Goal: Transaction & Acquisition: Book appointment/travel/reservation

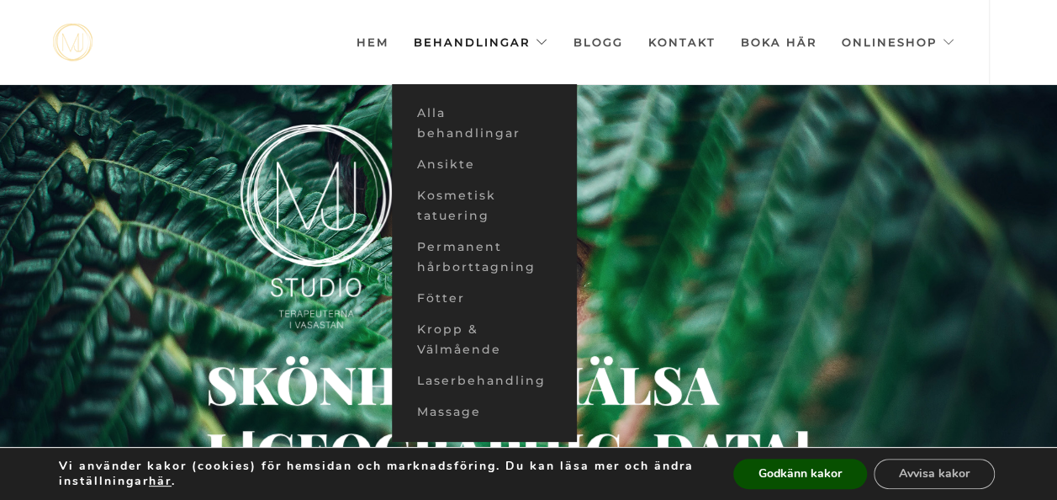
click at [538, 43] on link "Behandlingar" at bounding box center [481, 42] width 135 height 84
click at [504, 39] on link "Behandlingar" at bounding box center [481, 42] width 135 height 84
click at [439, 106] on link "Alla behandlingar" at bounding box center [484, 123] width 185 height 51
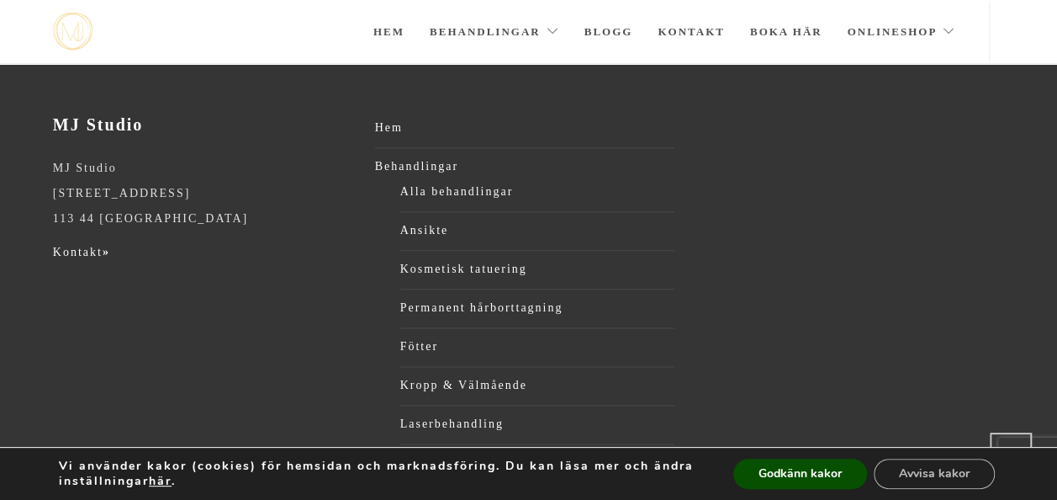
scroll to position [1117, 0]
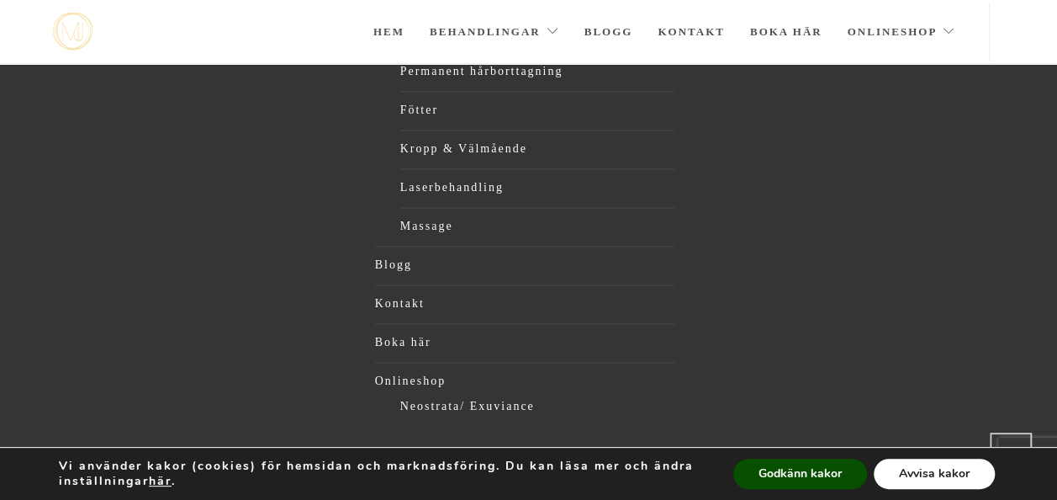
click at [937, 464] on button "Avvisa kakor" at bounding box center [934, 473] width 121 height 30
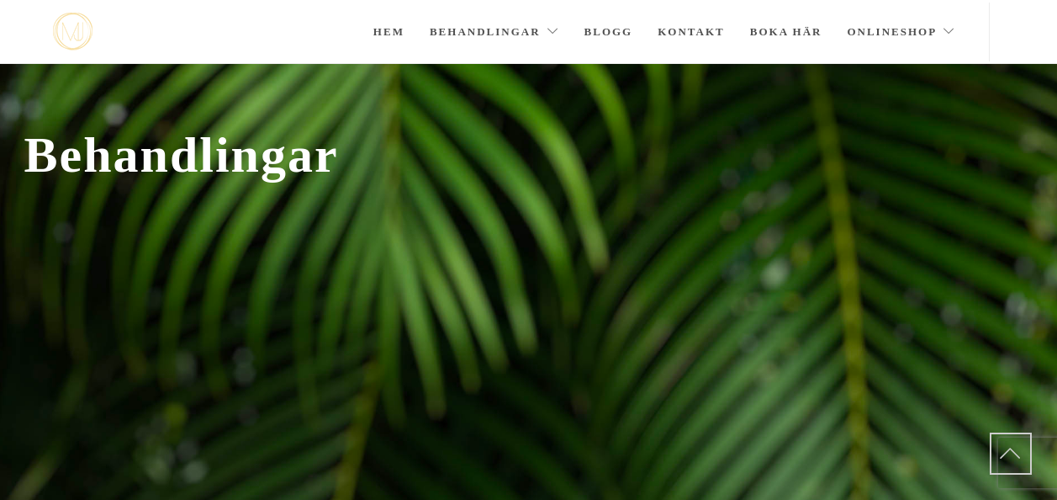
scroll to position [1117, 0]
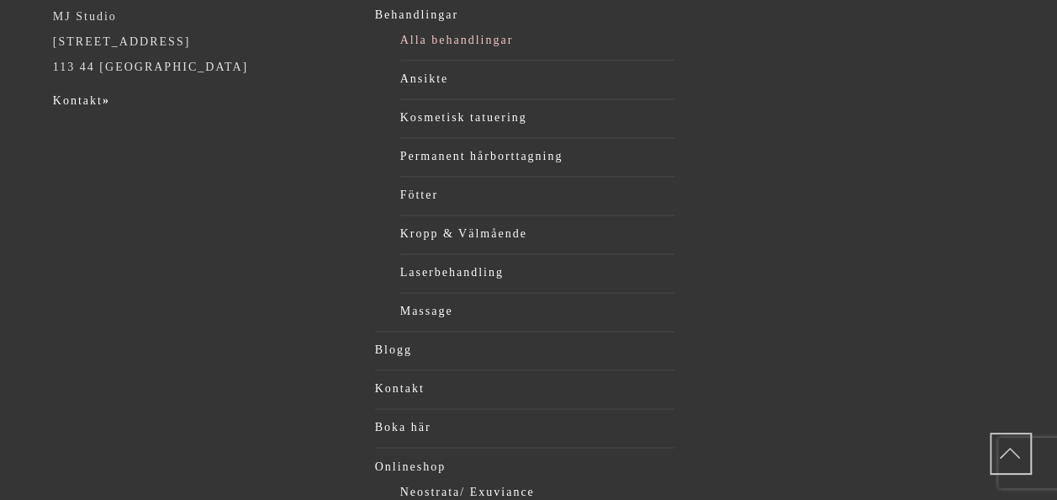
click at [470, 35] on link "Alla behandlingar" at bounding box center [537, 40] width 275 height 25
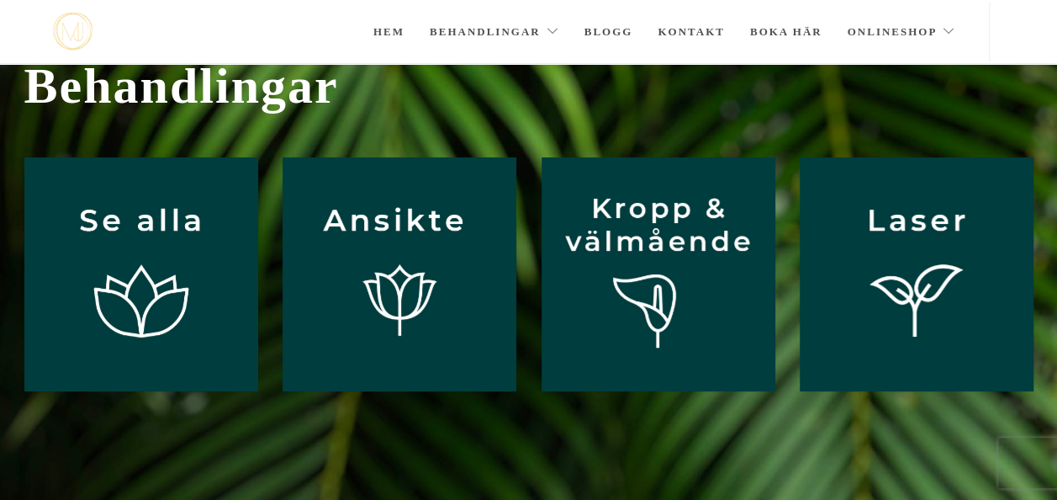
scroll to position [101, 0]
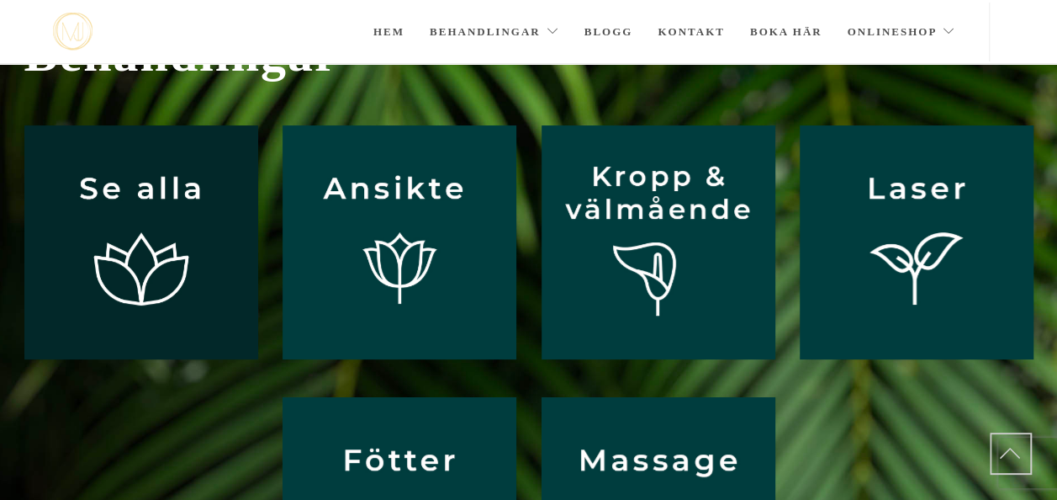
click at [124, 202] on img at bounding box center [141, 242] width 234 height 234
click at [123, 200] on img at bounding box center [141, 242] width 234 height 234
click at [157, 185] on img at bounding box center [141, 242] width 234 height 234
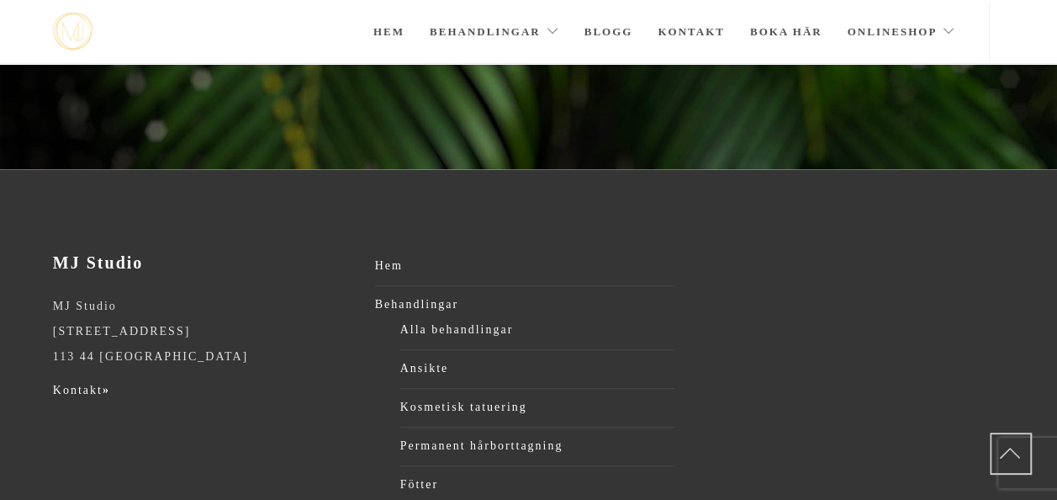
scroll to position [796, 0]
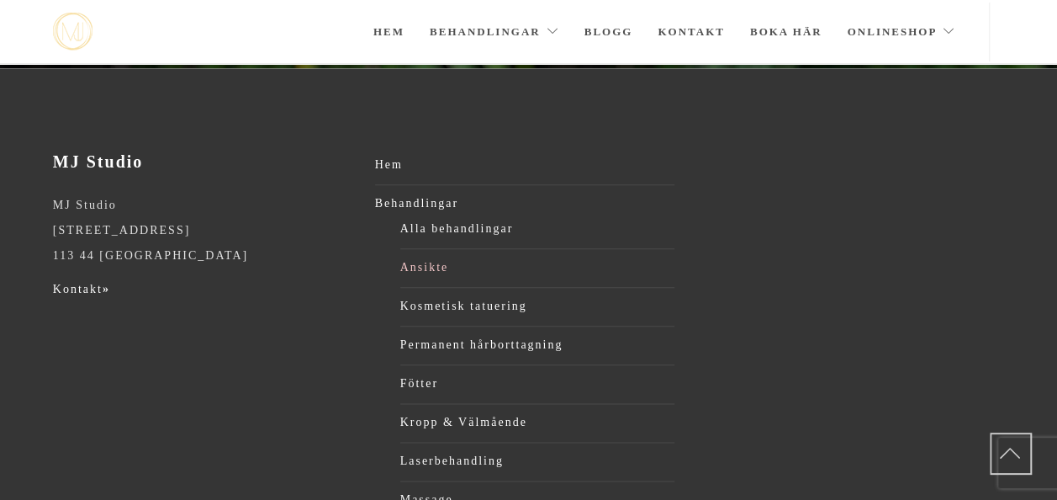
click at [417, 265] on link "Ansikte" at bounding box center [537, 267] width 275 height 25
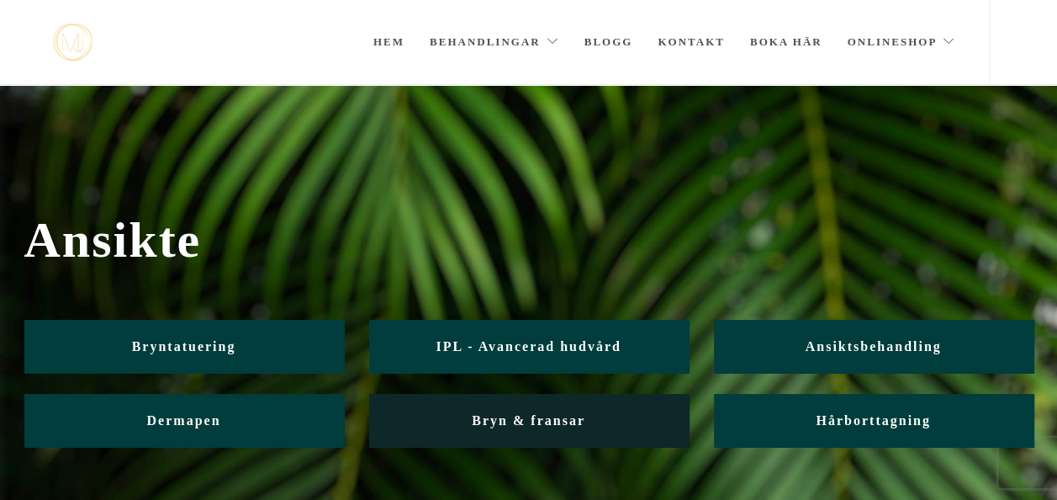
click at [577, 416] on span "Bryn & fransar" at bounding box center [529, 420] width 114 height 14
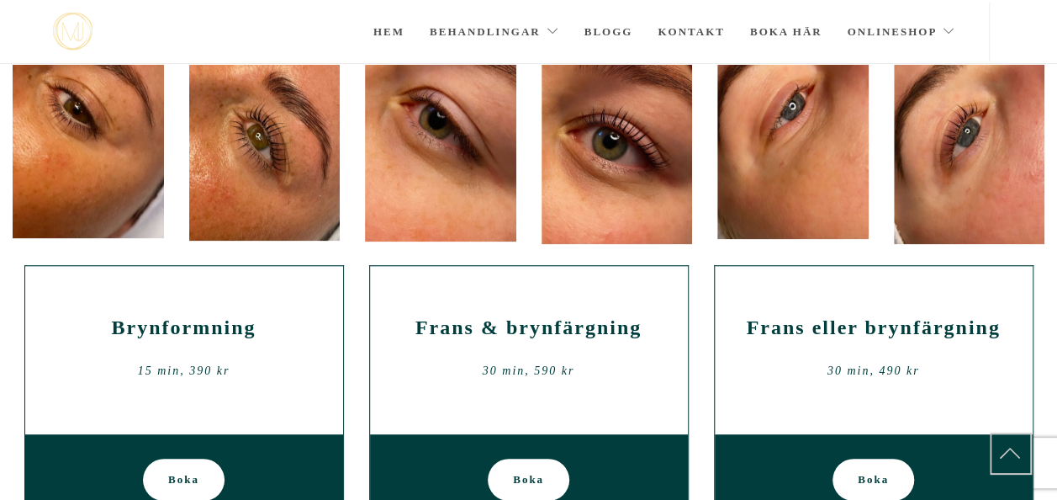
scroll to position [257, 0]
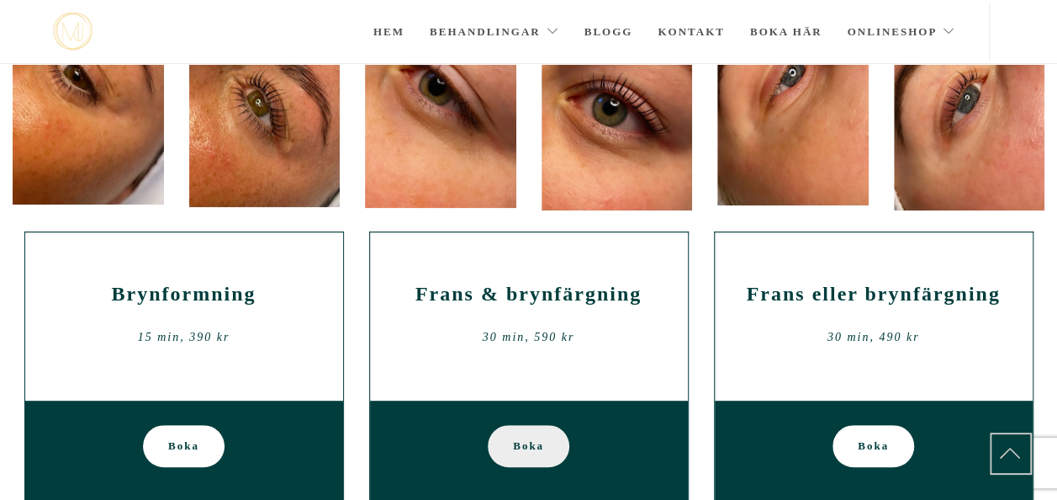
click at [518, 445] on span "Boka" at bounding box center [528, 446] width 31 height 42
